Goal: Task Accomplishment & Management: Manage account settings

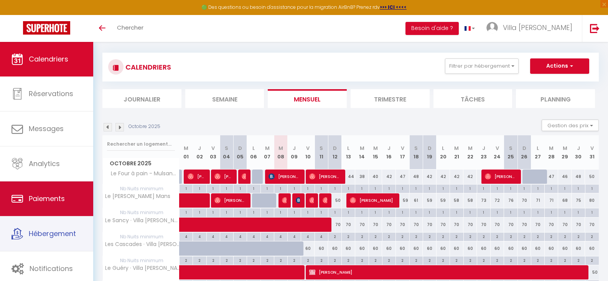
scroll to position [70, 0]
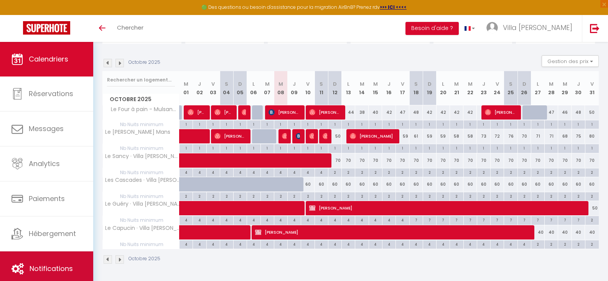
click at [68, 263] on link "Notifications" at bounding box center [46, 268] width 93 height 35
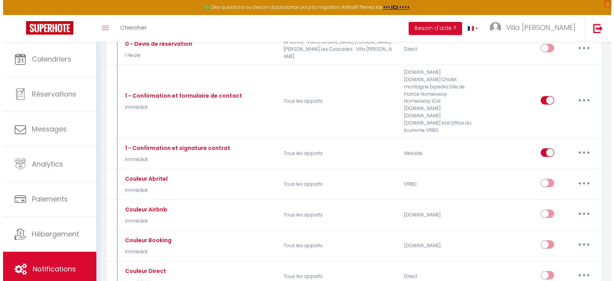
scroll to position [77, 0]
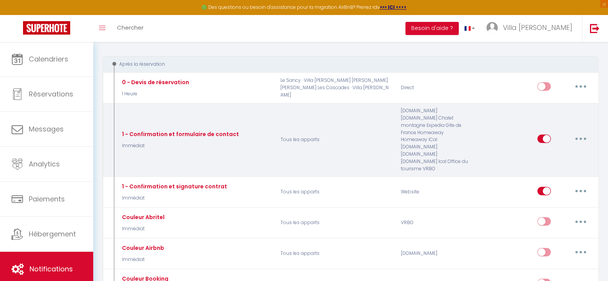
click at [582, 137] on icon "button" at bounding box center [581, 138] width 2 height 2
click at [548, 151] on link "Editer" at bounding box center [561, 155] width 57 height 13
type input "1 - Confirmation et formulaire de contact"
select select "Immédiat"
select select
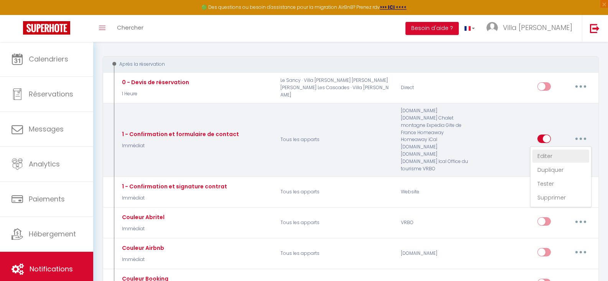
checkbox input "true"
checkbox input "false"
radio input "true"
type input "Confirmation de votre réservation - [BOOKING:ID] - [GUEST:FIRST_NAME] [GUEST:LA…"
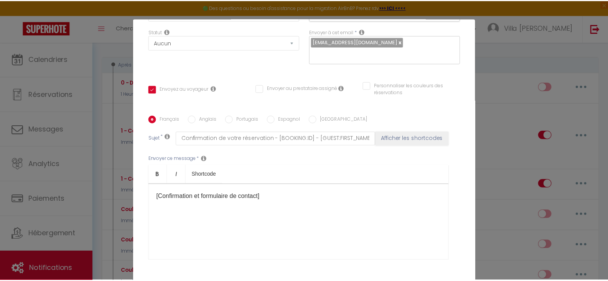
scroll to position [0, 0]
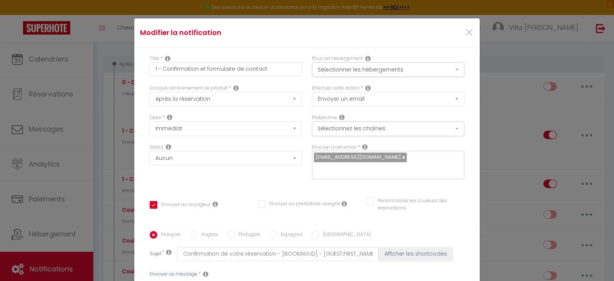
click at [455, 31] on div "×" at bounding box center [421, 32] width 115 height 17
click at [465, 32] on span "×" at bounding box center [470, 32] width 10 height 23
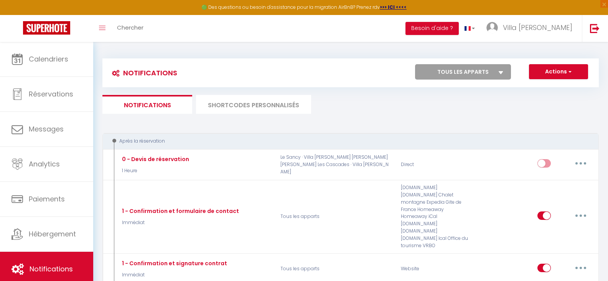
click at [266, 109] on li "SHORTCODES PERSONNALISÉS" at bounding box center [253, 104] width 115 height 19
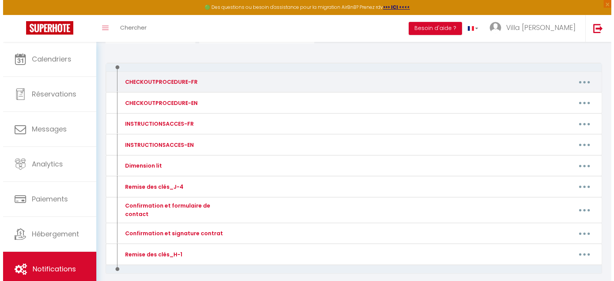
scroll to position [77, 0]
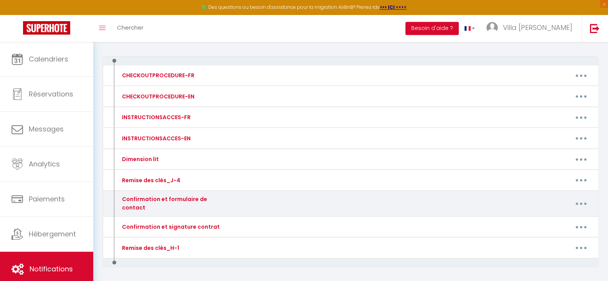
click at [582, 199] on button "button" at bounding box center [581, 203] width 21 height 12
click at [542, 219] on link "Editer" at bounding box center [561, 220] width 57 height 13
type input "Confirmation et formulaire de contact"
type textarea "Loremip [DOLOR:SITAM_CONS] [ADIPI:ELIT]​, S'doe temp incidid utl etdo magn aliq…"
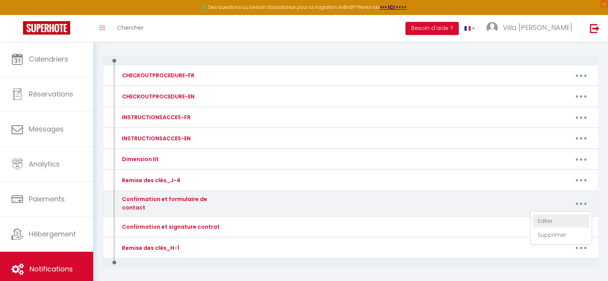
type textarea "Loremip [DOLOR:SITAM_CONS] [ADIPI:ELIT]​, S'doe temp incidid utl etdo magn aliq…"
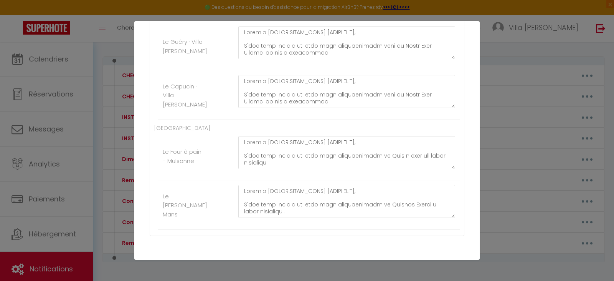
scroll to position [269, 0]
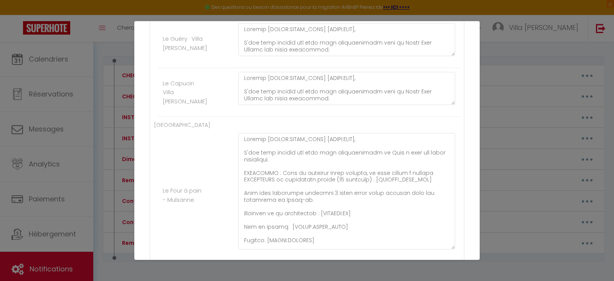
drag, startPoint x: 447, startPoint y: 162, endPoint x: 461, endPoint y: 245, distance: 84.4
click at [462, 246] on div "Nom * Confirmation et formulaire de contact Contenu * Pour cet hébergement Affi…" at bounding box center [307, 63] width 346 height 564
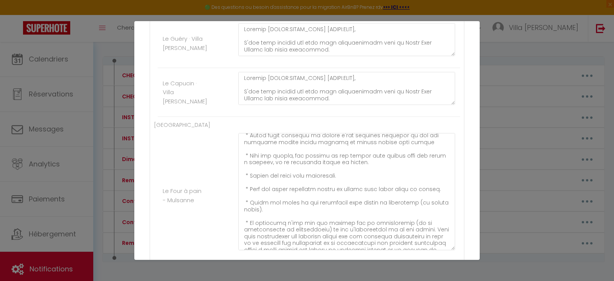
scroll to position [729, 0]
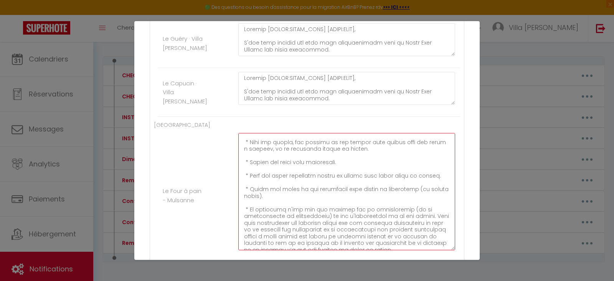
drag, startPoint x: 422, startPoint y: 198, endPoint x: 426, endPoint y: 203, distance: 6.8
click at [426, 203] on textarea at bounding box center [346, 191] width 217 height 117
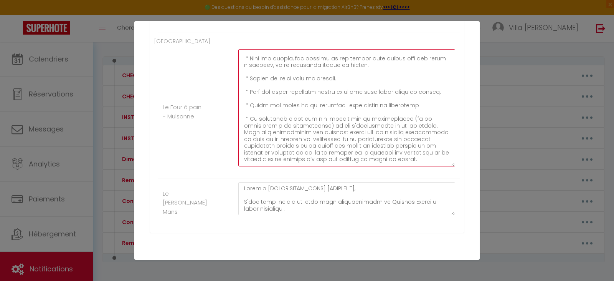
scroll to position [384, 0]
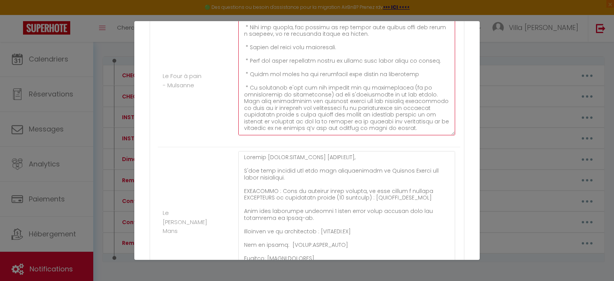
drag, startPoint x: 446, startPoint y: 180, endPoint x: 439, endPoint y: 281, distance: 101.2
click at [439, 164] on html "🟢 Des questions ou besoin d'assistance pour la migration AirBnB? Prenez rdv >>>…" at bounding box center [307, 23] width 614 height 281
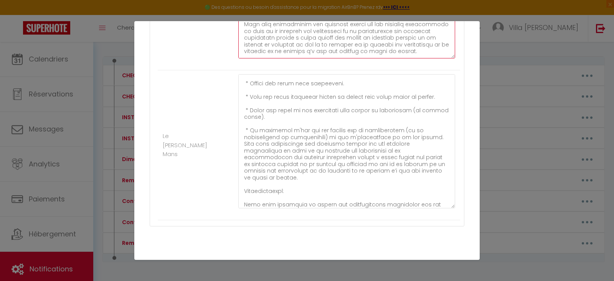
scroll to position [724, 0]
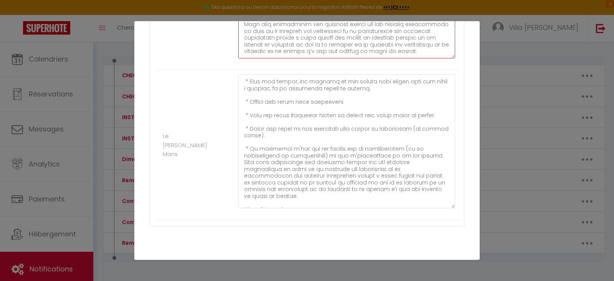
type textarea "Loremip [DOLOR:SITAM_CONS] [ADIPI:ELIT]​, S'doe temp incidid utl etdo magn aliq…"
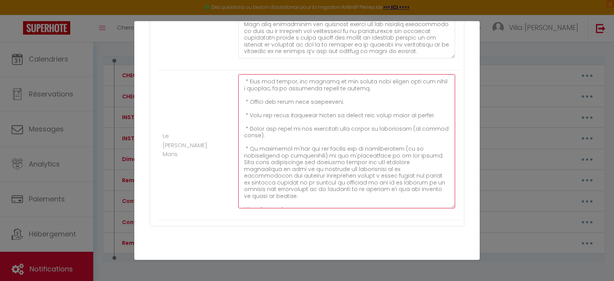
drag, startPoint x: 423, startPoint y: 143, endPoint x: 424, endPoint y: 148, distance: 4.7
click at [424, 148] on textarea at bounding box center [346, 141] width 217 height 134
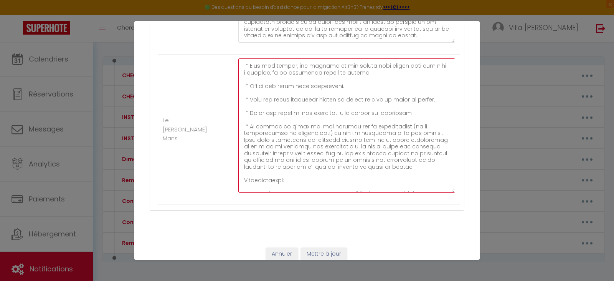
scroll to position [484, 0]
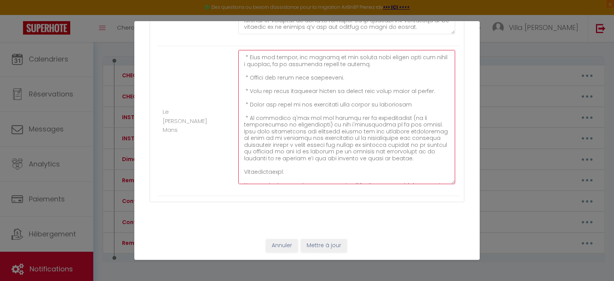
type textarea "Loremip [DOLOR:SITAM_CONS] [ADIPI:ELIT]​, S'doe temp incidid utl etdo magn aliq…"
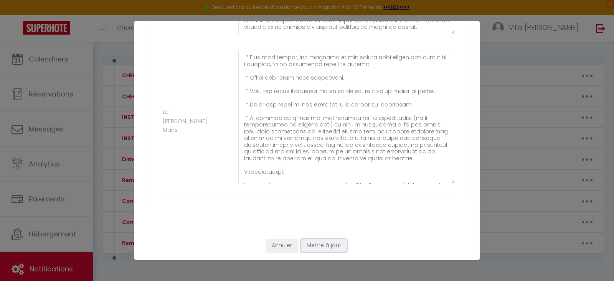
click at [311, 246] on button "Mettre à jour" at bounding box center [324, 245] width 46 height 13
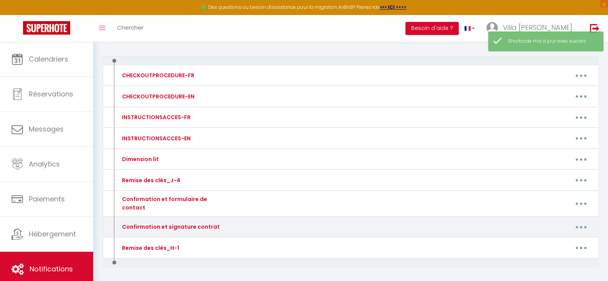
click at [582, 226] on icon "button" at bounding box center [581, 227] width 2 height 2
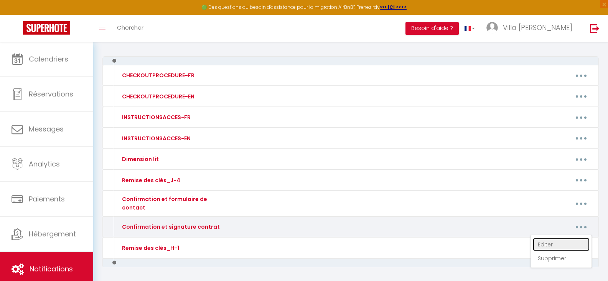
click at [546, 239] on link "Editer" at bounding box center [561, 244] width 57 height 13
type input "Confirmation et signature contrat"
type textarea "Loremip [DOLOR:SITAM_CONS] [ADIPI:ELIT]​, S'doe temp incidid utl etdo magn aliq…"
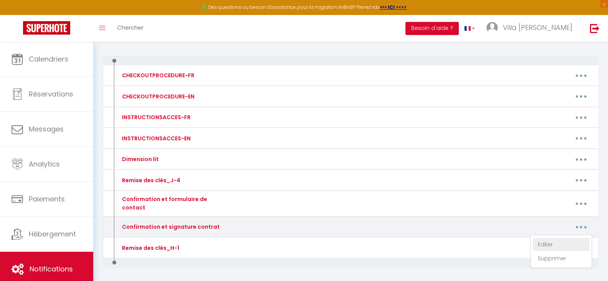
type textarea "Loremip [DOLOR:SITAM_CONS] [ADIPI:ELIT]​, S'doe temp incidid utl etdo magn aliq…"
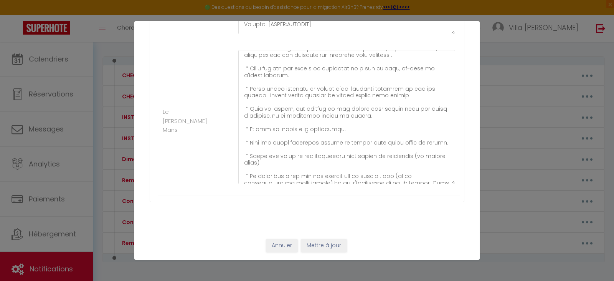
scroll to position [691, 0]
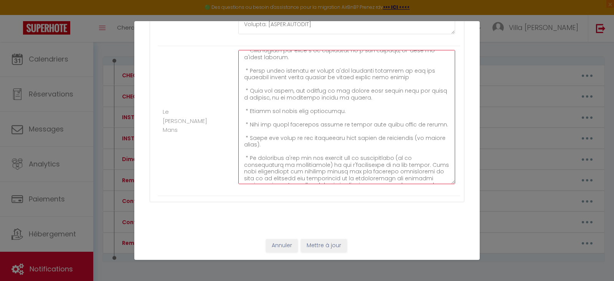
drag, startPoint x: 423, startPoint y: 141, endPoint x: 428, endPoint y: 149, distance: 9.6
click at [428, 149] on textarea at bounding box center [346, 117] width 217 height 134
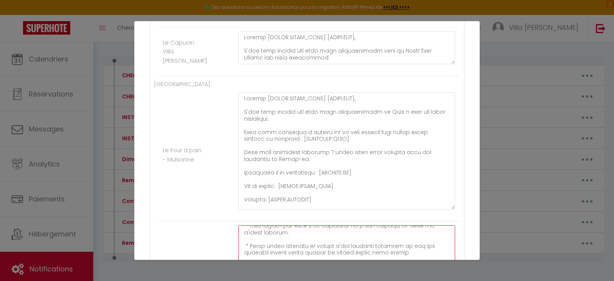
scroll to position [293, 0]
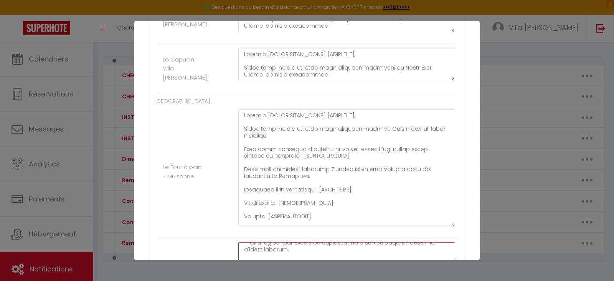
type textarea "Loremip [DOLOR:SITAM_CONS] [ADIPI:ELIT]​, S'doe temp incidid utl etdo magn aliq…"
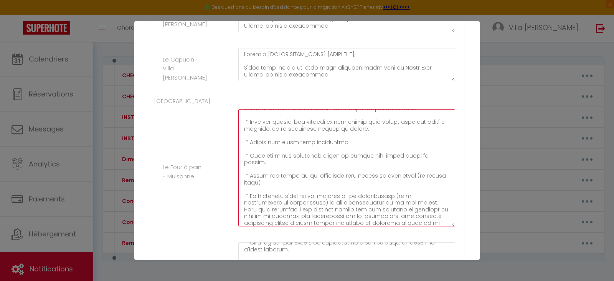
scroll to position [723, 0]
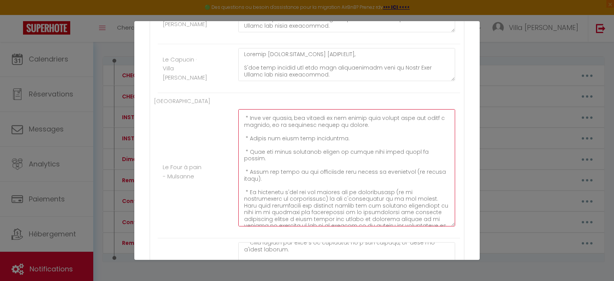
drag, startPoint x: 423, startPoint y: 173, endPoint x: 425, endPoint y: 177, distance: 4.3
click at [425, 177] on textarea at bounding box center [346, 167] width 217 height 117
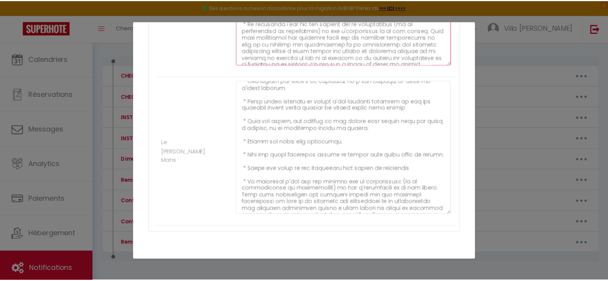
scroll to position [484, 0]
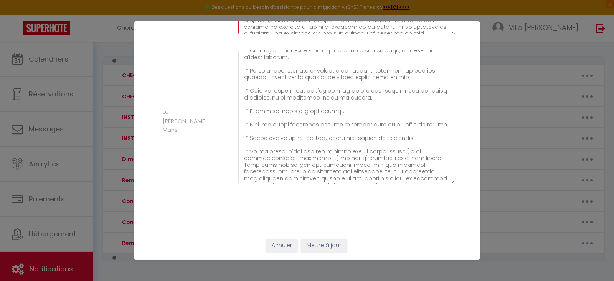
type textarea "Loremip [DOLOR:SITAM_CONS] [ADIPI:ELIT]​, S'doe temp incidid utl etdo magn aliq…"
click at [310, 245] on button "Mettre à jour" at bounding box center [324, 245] width 46 height 13
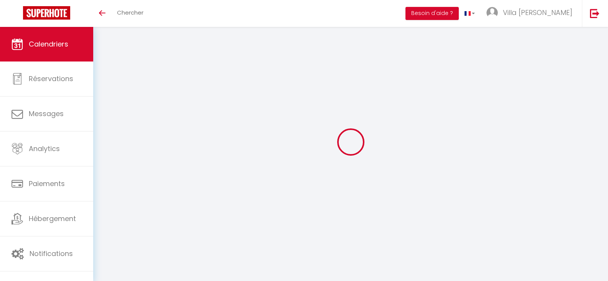
select select
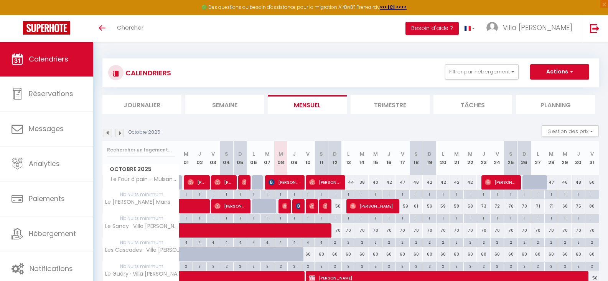
click at [301, 208] on div at bounding box center [297, 206] width 13 height 15
click at [300, 207] on img at bounding box center [299, 206] width 6 height 6
select select "OK"
select select "KO"
select select "0"
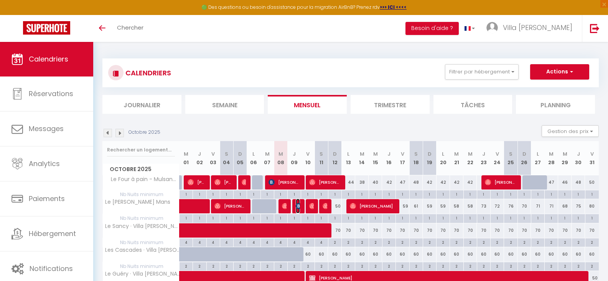
select select "0"
select select "1"
select select
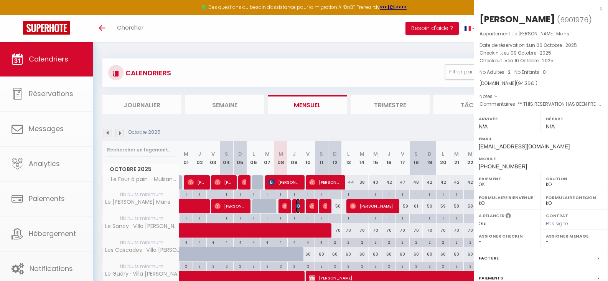
select select "50792"
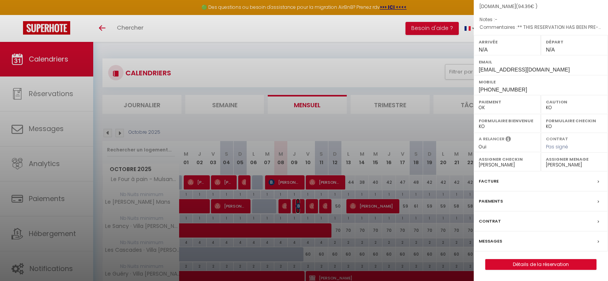
scroll to position [77, 0]
click at [486, 240] on label "Messages" at bounding box center [490, 240] width 23 height 8
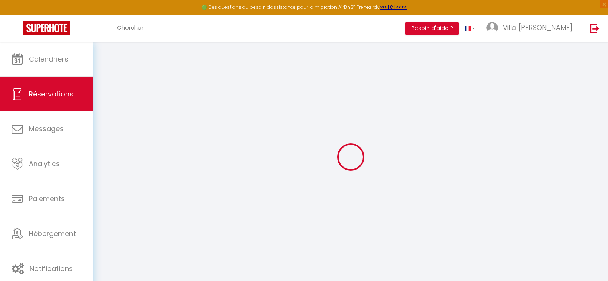
select select
checkbox input "false"
select select
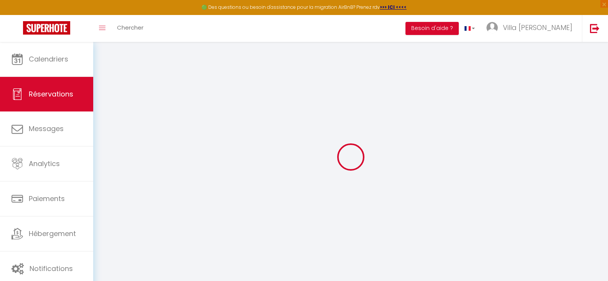
checkbox input "false"
type textarea "** THIS RESERVATION HAS BEEN PRE-PAID ** Reservation has a cancellation grace p…"
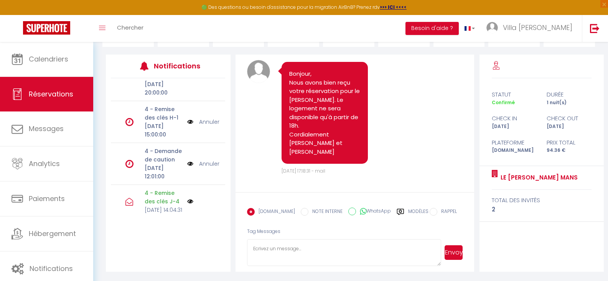
scroll to position [77, 0]
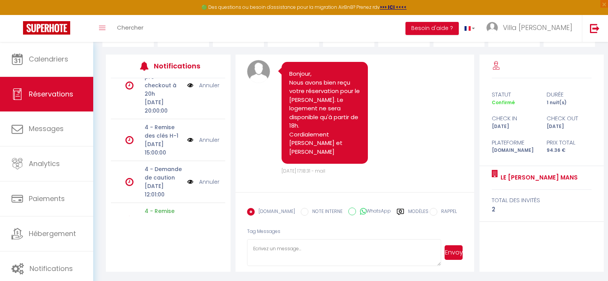
click at [208, 144] on link "Annuler" at bounding box center [209, 140] width 20 height 8
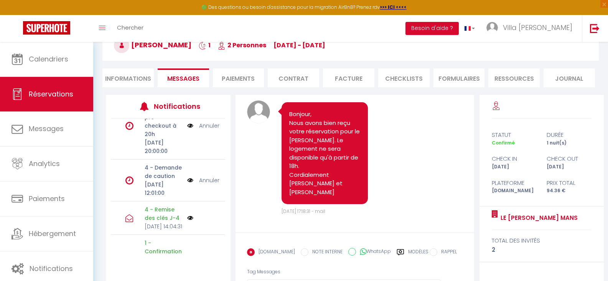
scroll to position [128, 0]
